Goal: Contribute content: Add original content to the website for others to see

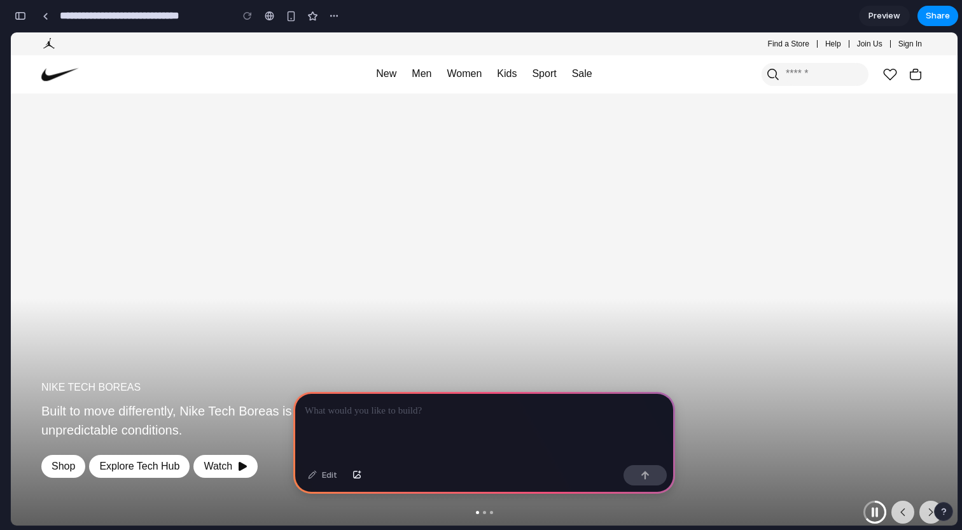
click at [363, 403] on p at bounding box center [484, 410] width 359 height 15
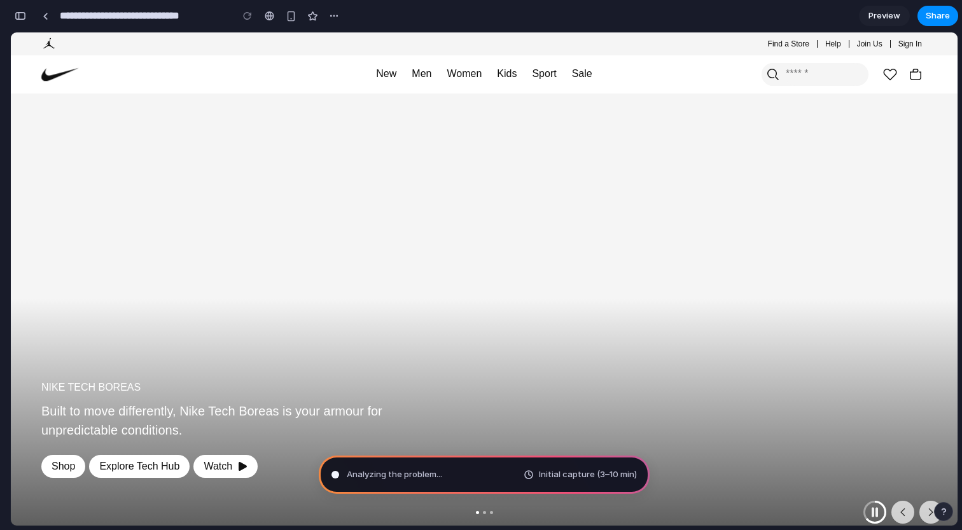
click at [487, 39] on div "Find a Store Help Help Order Status Dispatch and Delivery Returns Contact Us Pr…" at bounding box center [705, 43] width 443 height 23
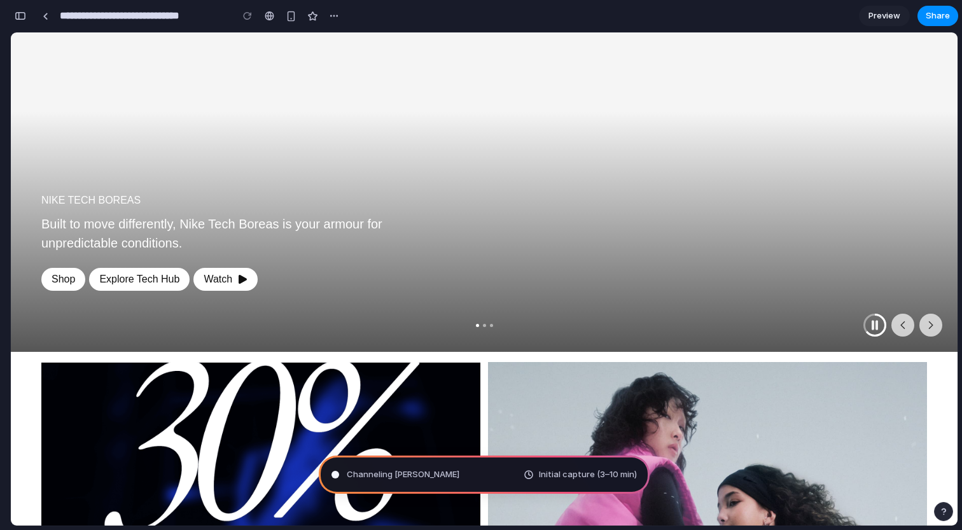
scroll to position [242, 0]
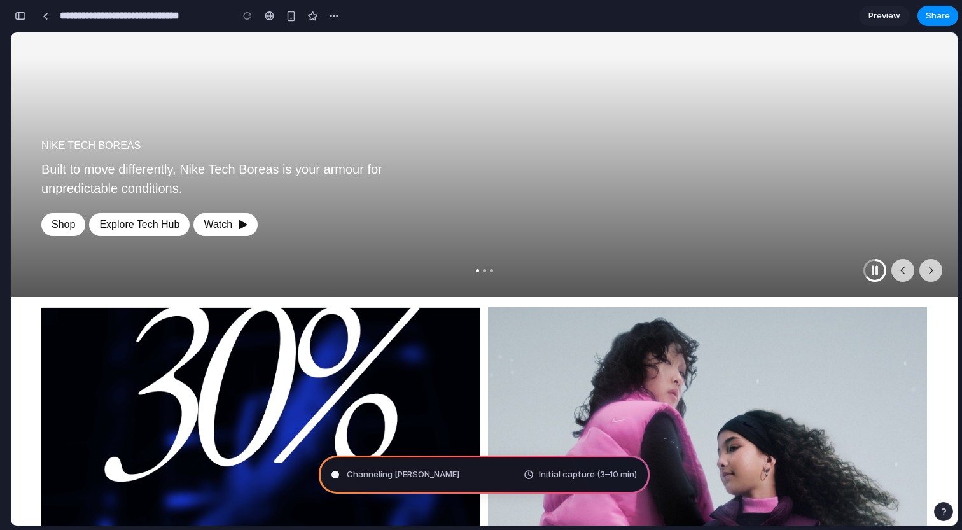
drag, startPoint x: 593, startPoint y: 199, endPoint x: 719, endPoint y: 186, distance: 126.6
click at [924, 274] on icon "Next" at bounding box center [930, 270] width 13 height 13
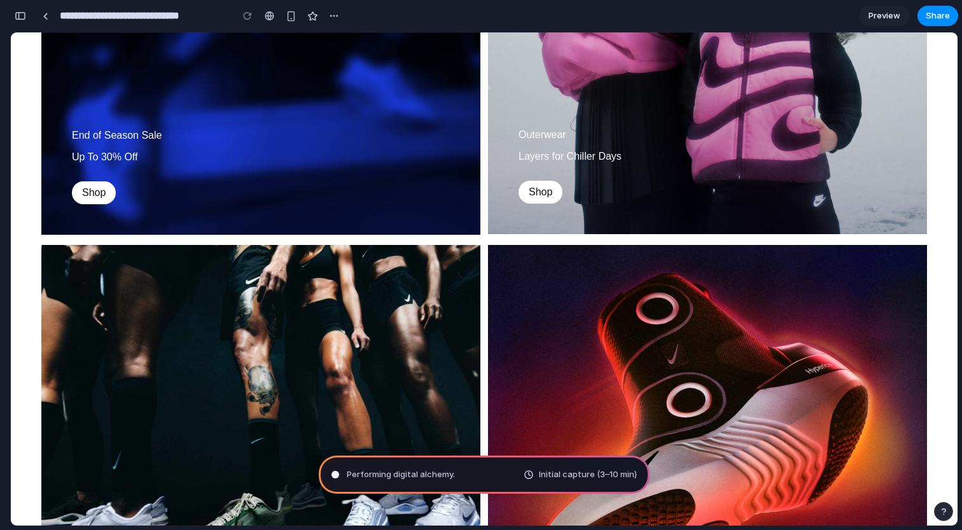
scroll to position [773, 0]
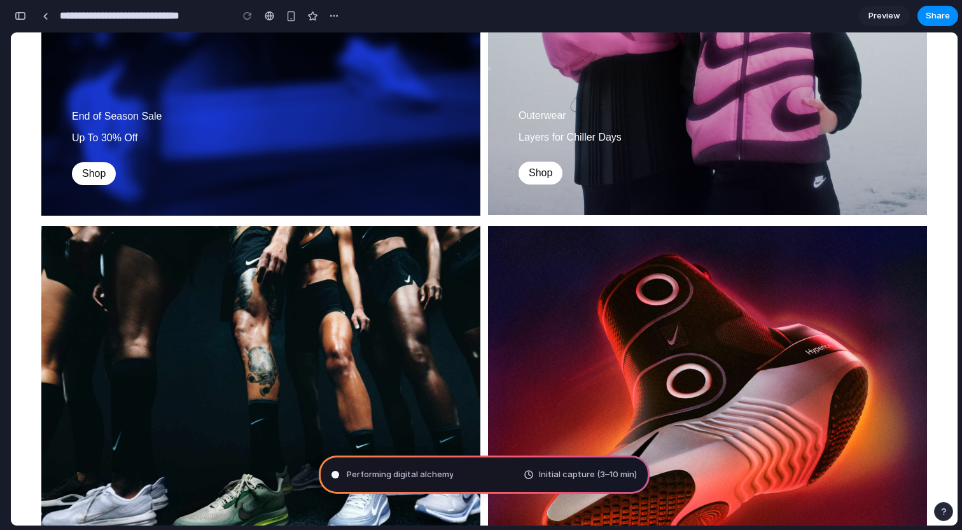
click at [398, 480] on span "Performing digital alchemy" at bounding box center [400, 474] width 106 height 13
click at [398, 480] on span "Performing digital alchemy ." at bounding box center [401, 474] width 108 height 13
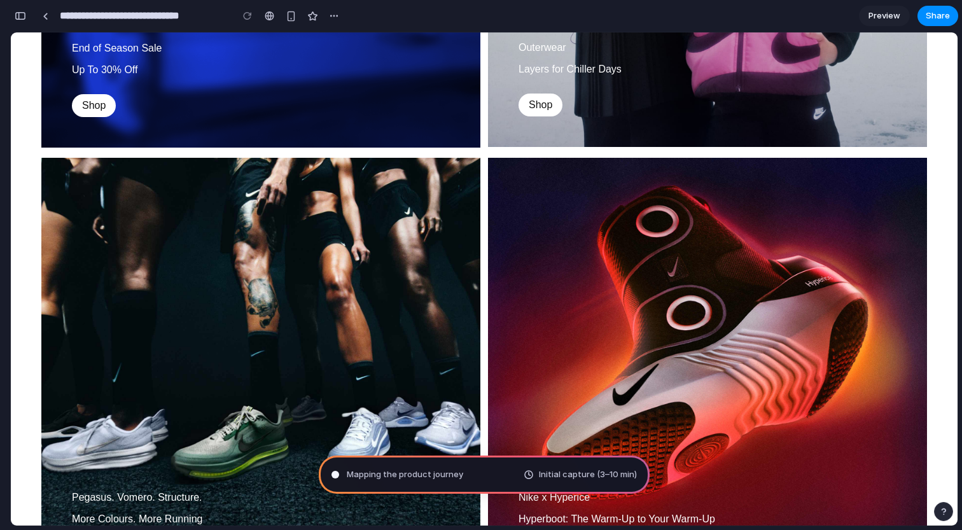
scroll to position [845, 0]
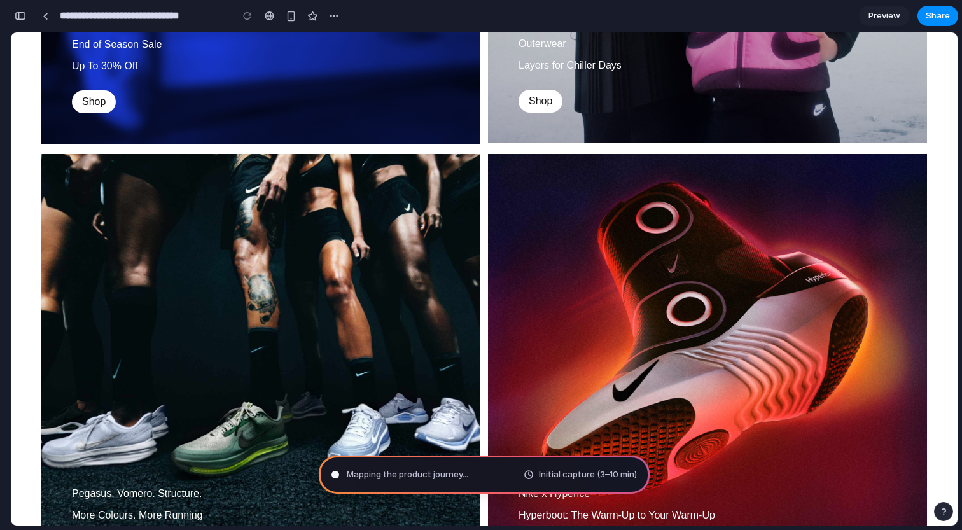
click at [479, 140] on div "**********" at bounding box center [484, 380] width 946 height 2263
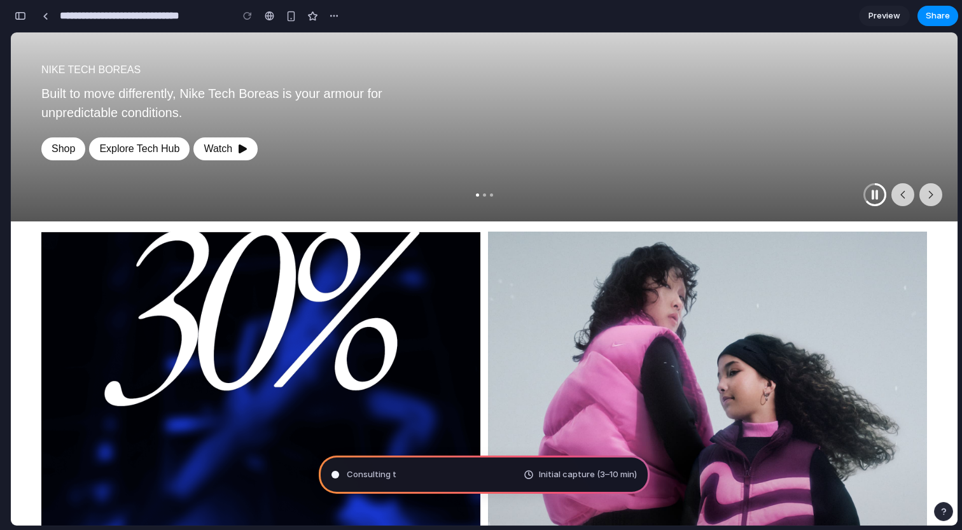
scroll to position [133, 0]
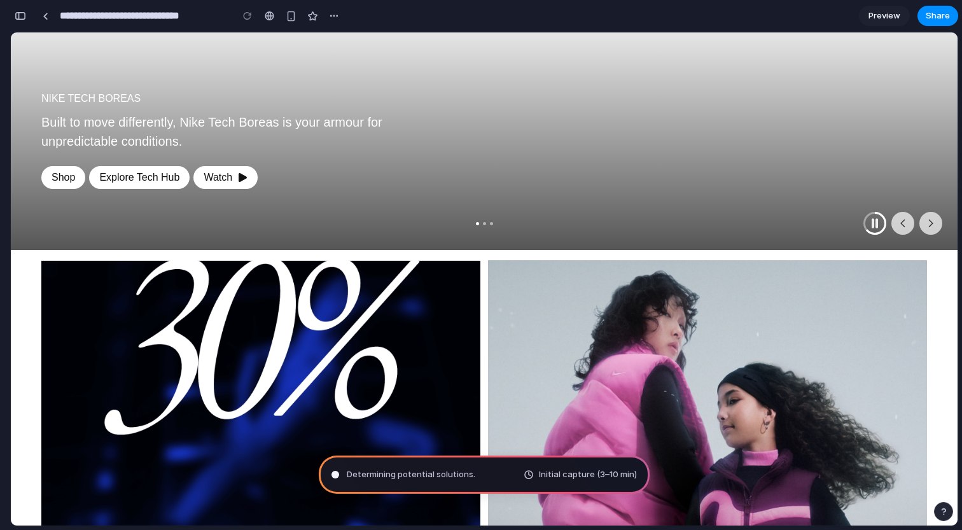
scroll to position [0, 0]
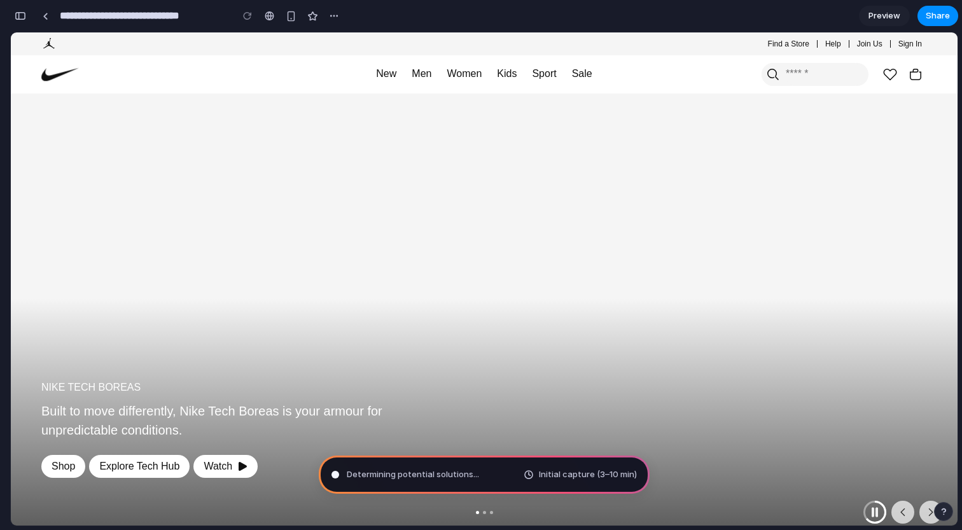
type input "**********"
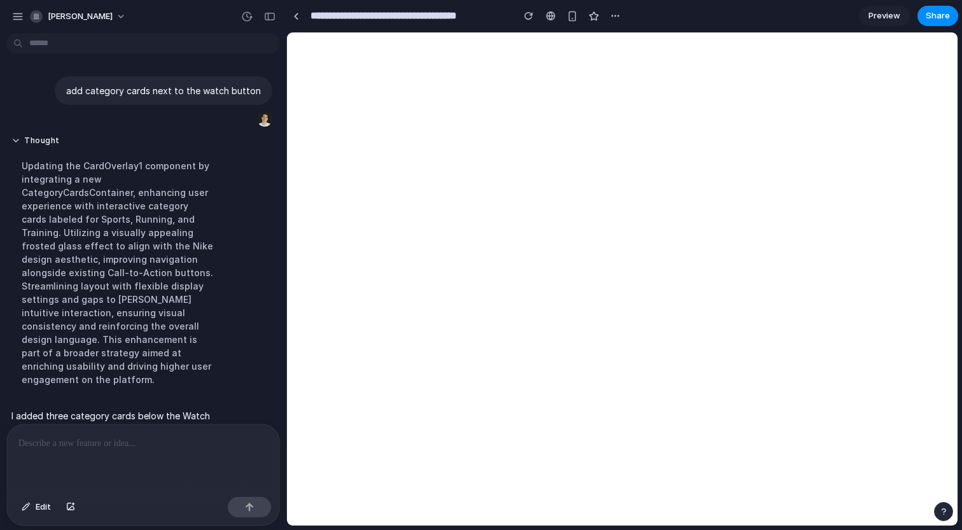
scroll to position [57, 0]
